Goal: Navigation & Orientation: Find specific page/section

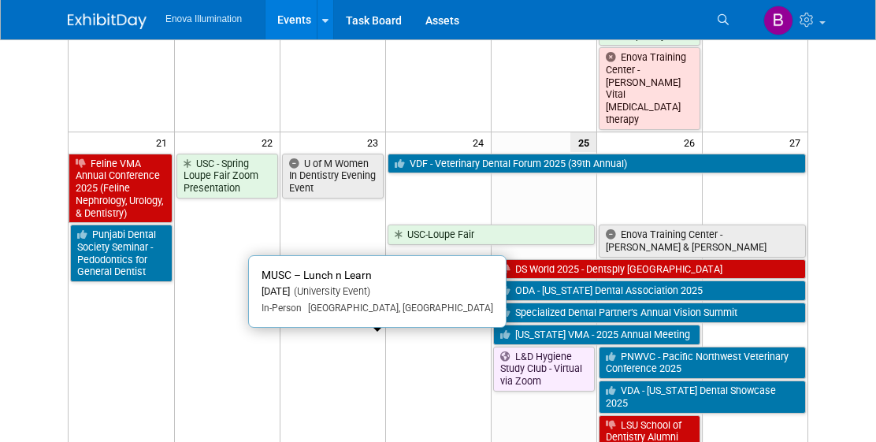
scroll to position [1423, 0]
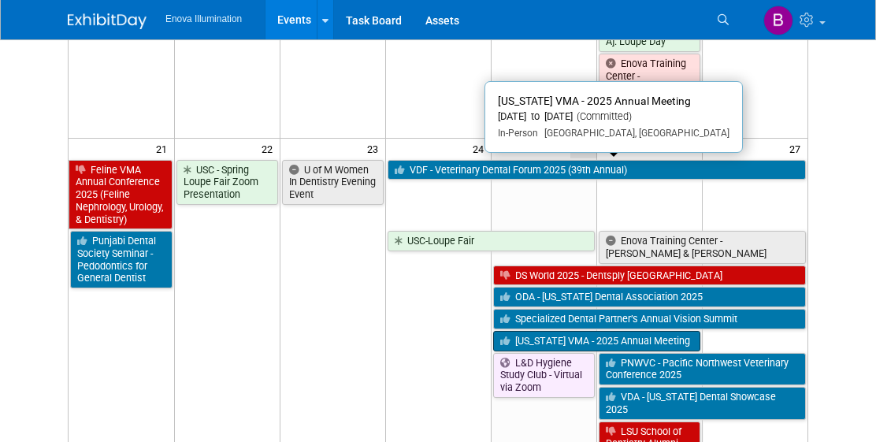
click at [547, 331] on link "[US_STATE] VMA - 2025 Annual Meeting" at bounding box center [596, 341] width 207 height 20
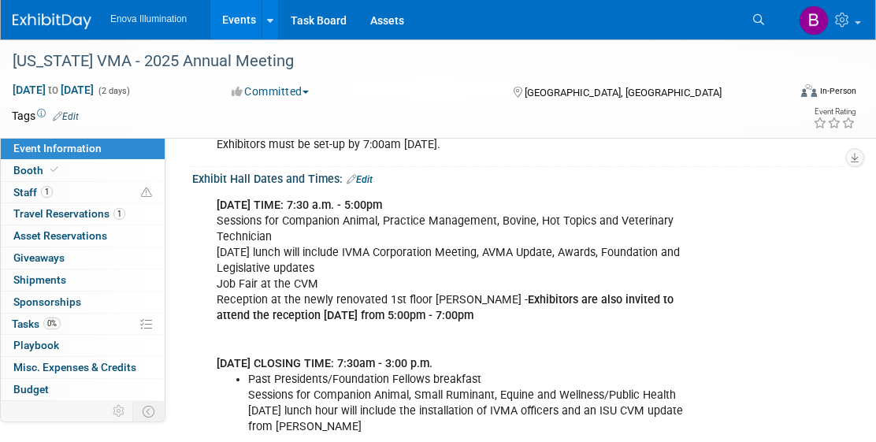
scroll to position [435, 0]
